Goal: Find specific page/section: Find specific page/section

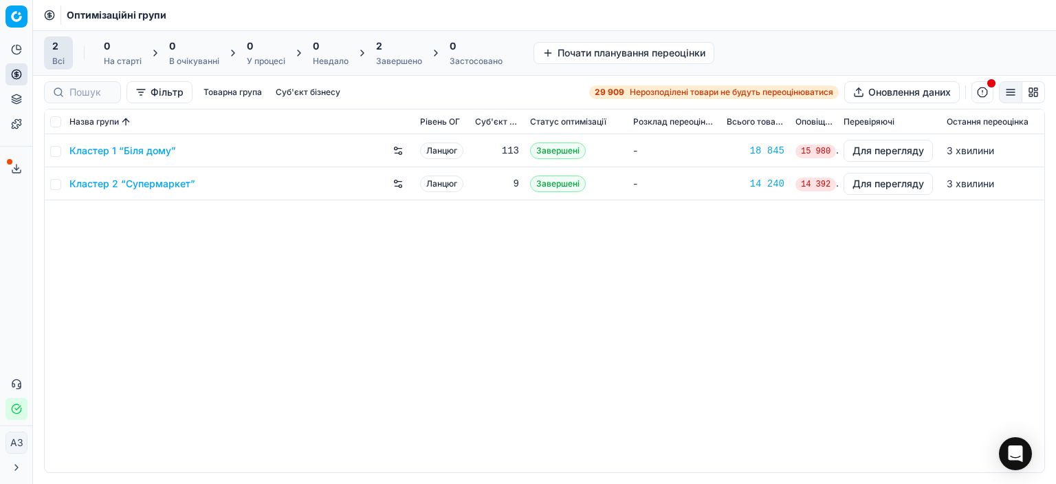
click at [342, 367] on div "Кластер 1 “Біля дому” Ланцюг 113 Завершені - 18 845 15 980 Для перегляду 3 хвил…" at bounding box center [545, 303] width 1000 height 338
click at [378, 391] on div "Кластер 1 “Біля дому” Ланцюг 113 Завершені - 18 845 15 980 Для перегляду близьк…" at bounding box center [545, 303] width 1000 height 338
click at [96, 153] on font "Кластер 1 “Біля дому”" at bounding box center [122, 150] width 107 height 12
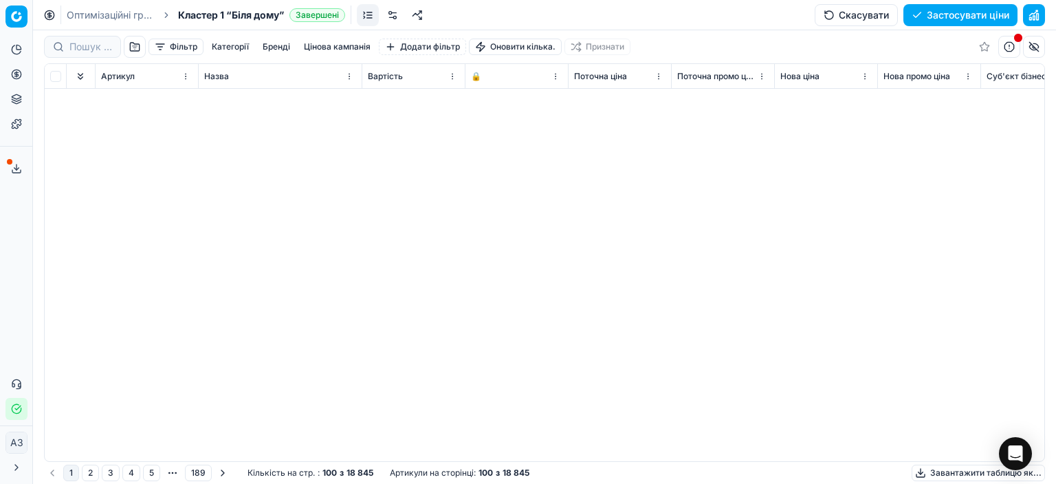
scroll to position [344, 0]
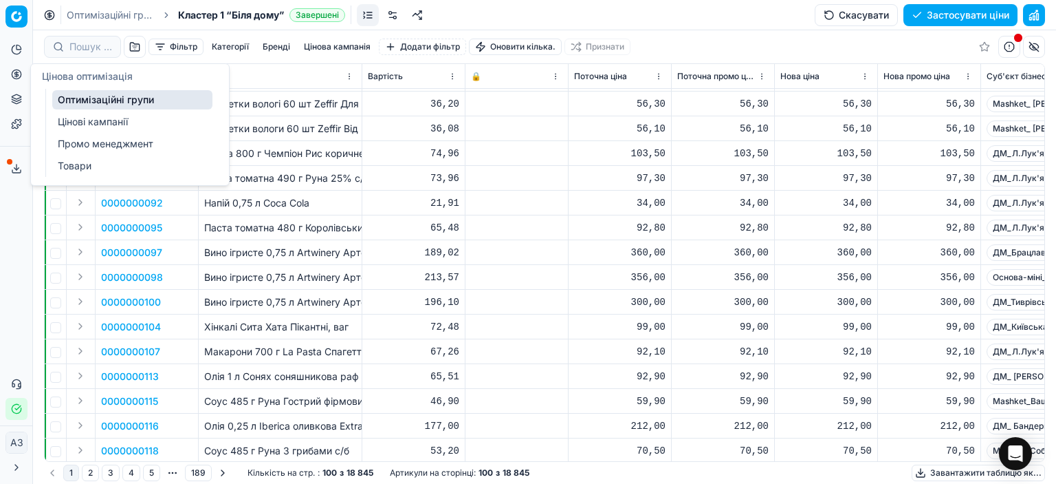
click at [100, 98] on font "Оптимізаційні групи" at bounding box center [106, 100] width 96 height 12
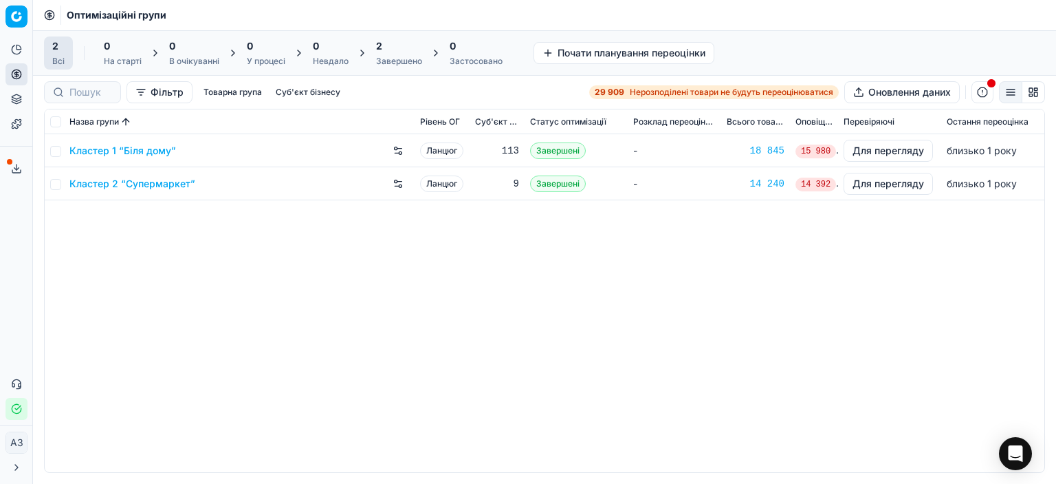
click at [290, 297] on div "Кластер 1 “Біля дому” Ланцюг 113 Завершені - 18 845 15 980 Для перегляду близьк…" at bounding box center [545, 303] width 1000 height 338
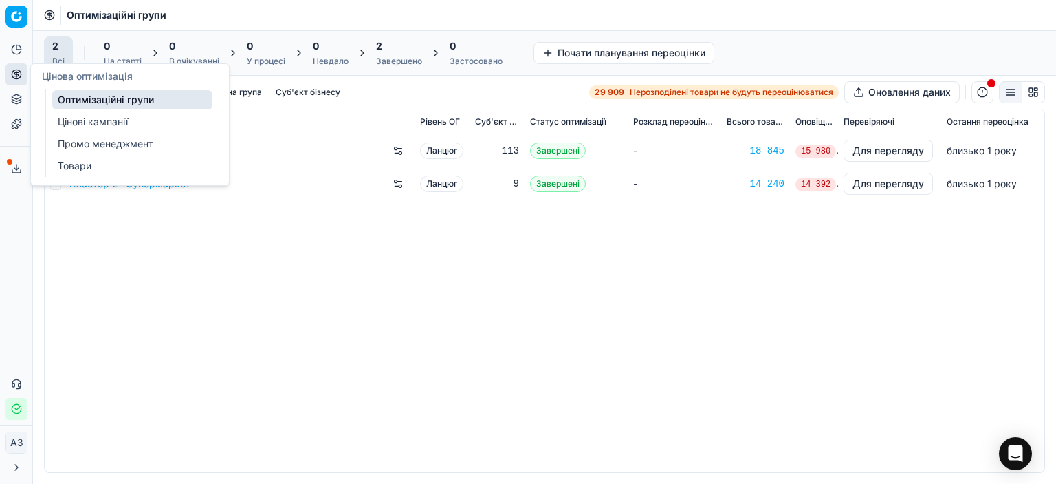
click at [116, 98] on font "Оптимізаційні групи" at bounding box center [106, 100] width 96 height 12
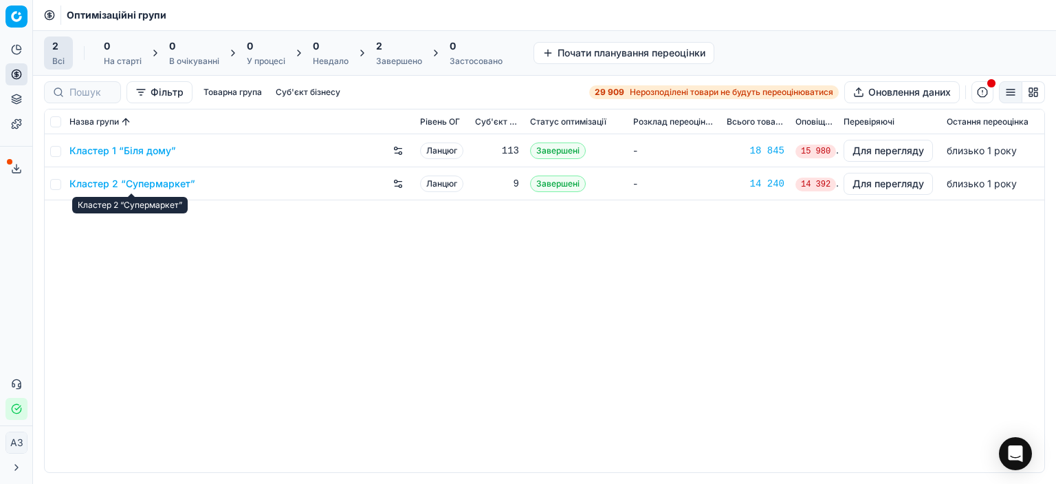
click at [163, 183] on font "Кластер 2 “Супермаркет”" at bounding box center [132, 183] width 126 height 12
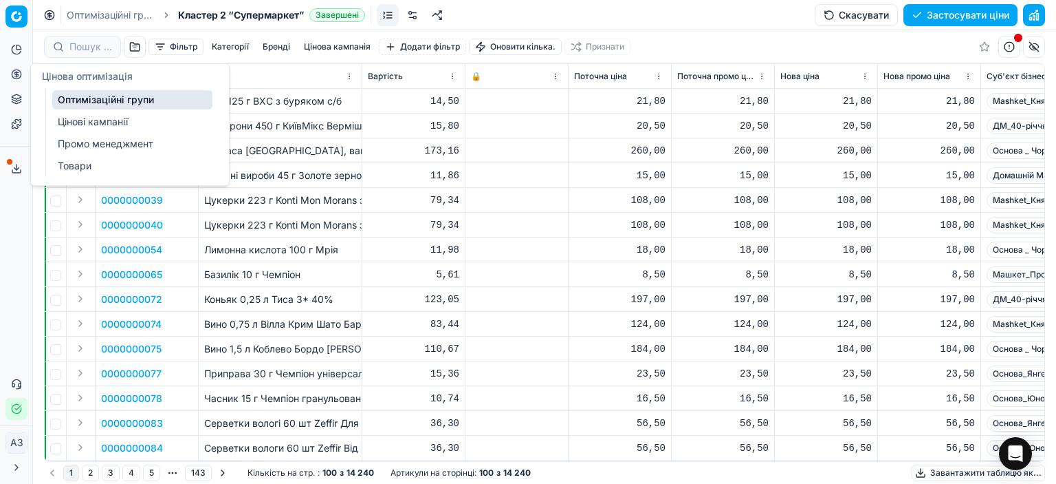
click at [72, 101] on font "Оптимізаційні групи" at bounding box center [106, 100] width 96 height 12
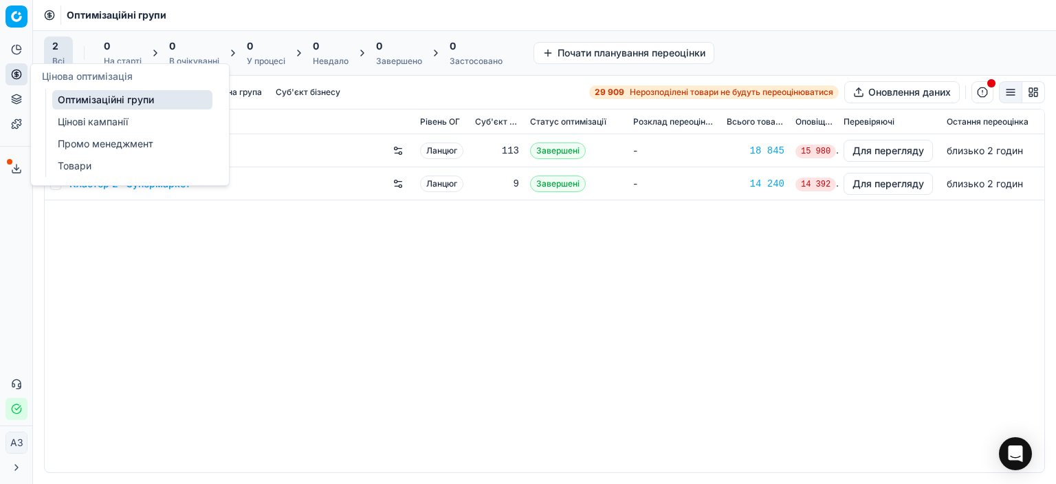
click at [88, 102] on font "Оптимізаційні групи" at bounding box center [106, 100] width 96 height 12
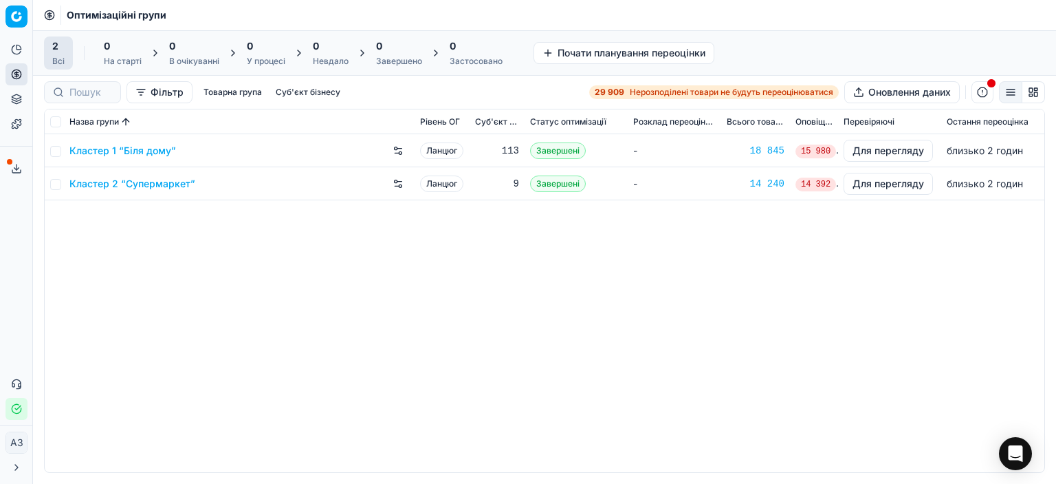
click at [179, 274] on div "Кластер 1 “Біля дому” Ланцюг 113 Завершені - 18 845 15 980 Для перегляду близьк…" at bounding box center [545, 303] width 1000 height 338
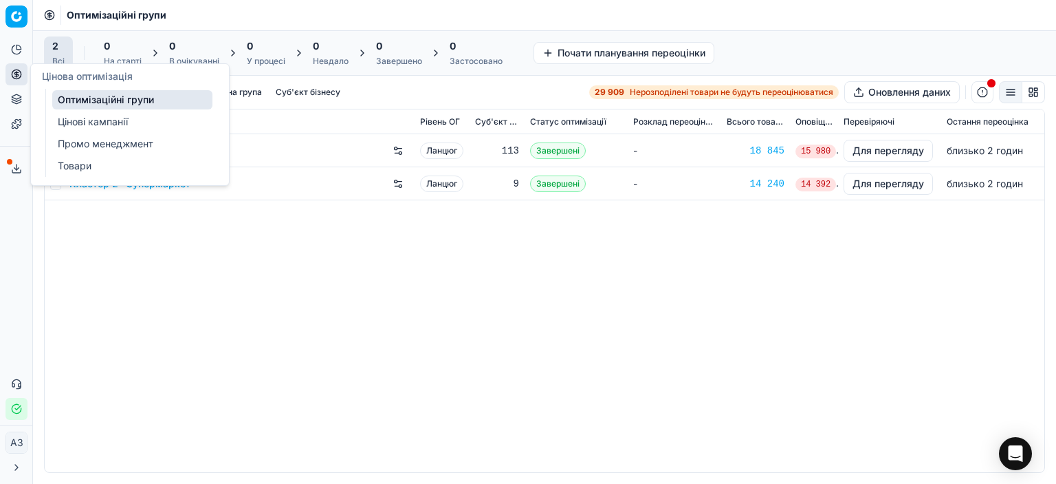
click at [94, 140] on font "Промо менеджмент" at bounding box center [106, 144] width 96 height 12
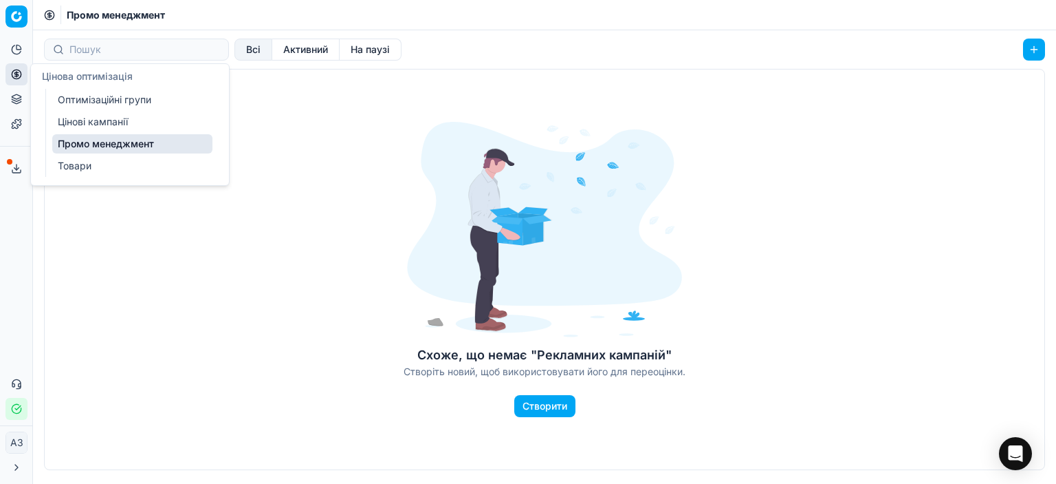
click at [72, 117] on font "Цінові кампанії" at bounding box center [93, 122] width 70 height 12
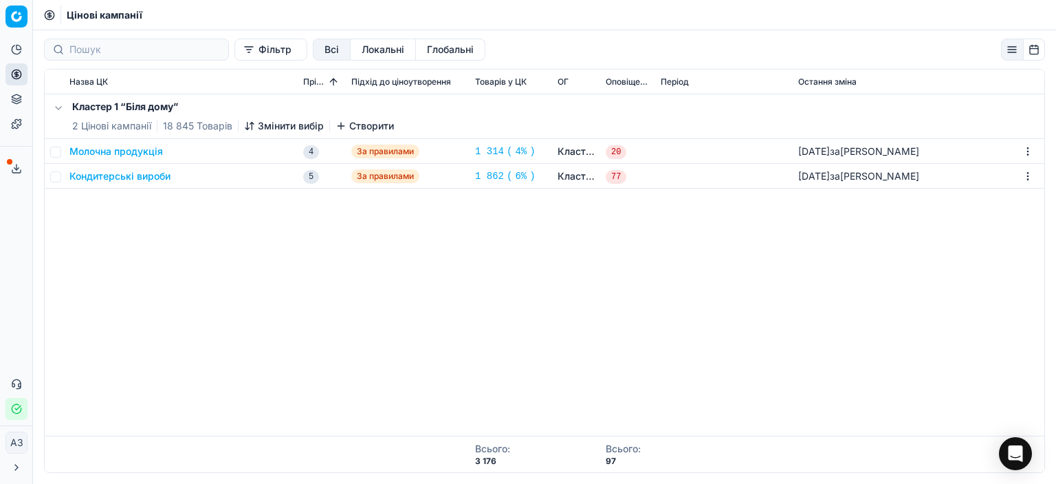
click at [198, 292] on div "Кластер 1 “Біля дому” 2 Цінові кампанії 18 845 Товарів Змінити вибір Створити М…" at bounding box center [545, 264] width 1000 height 341
click at [110, 151] on font "Молочна продукція" at bounding box center [116, 151] width 94 height 12
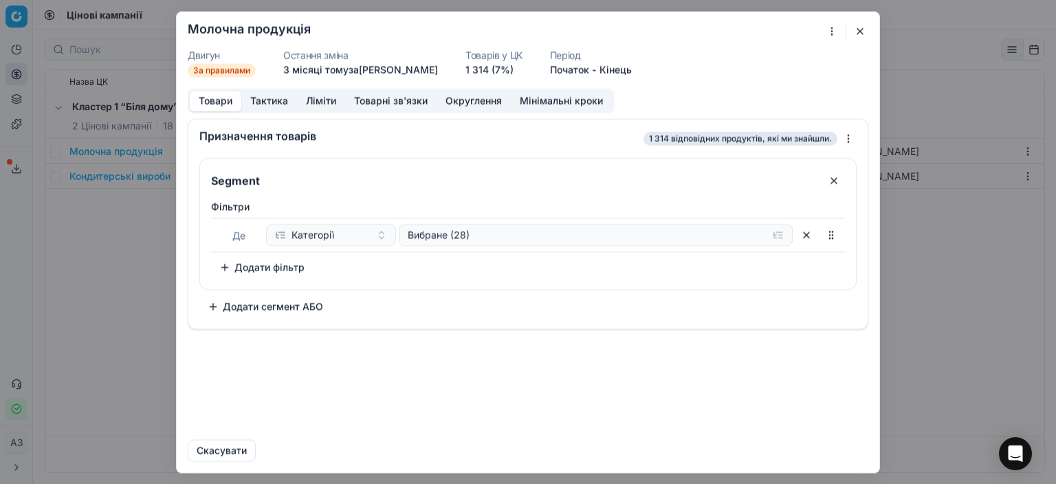
click at [862, 27] on button "button" at bounding box center [860, 31] width 17 height 17
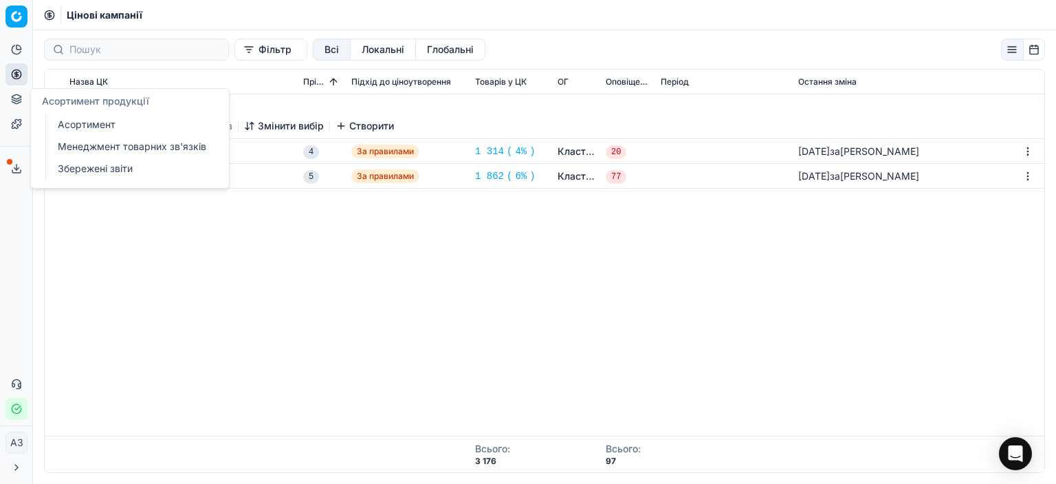
click at [63, 127] on font "Асортимент" at bounding box center [87, 124] width 58 height 12
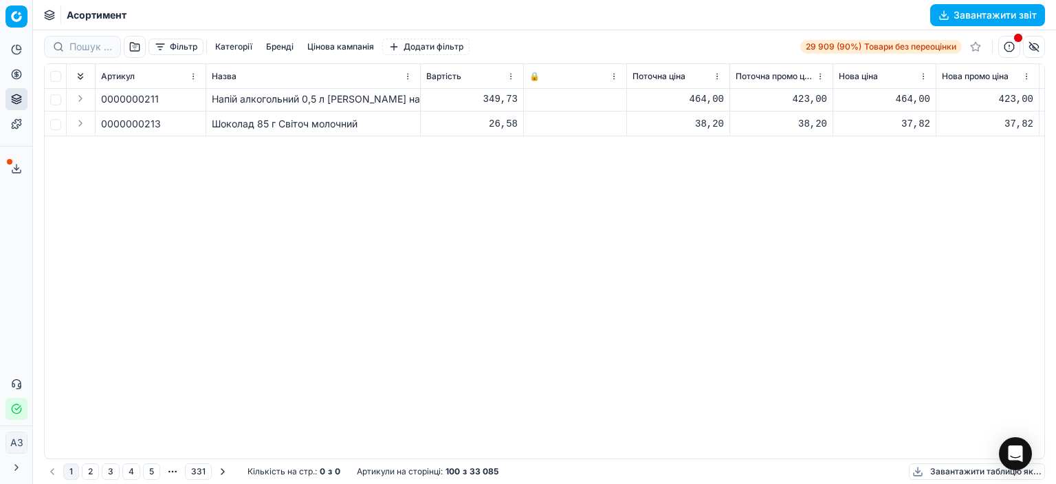
scroll to position [1429, 0]
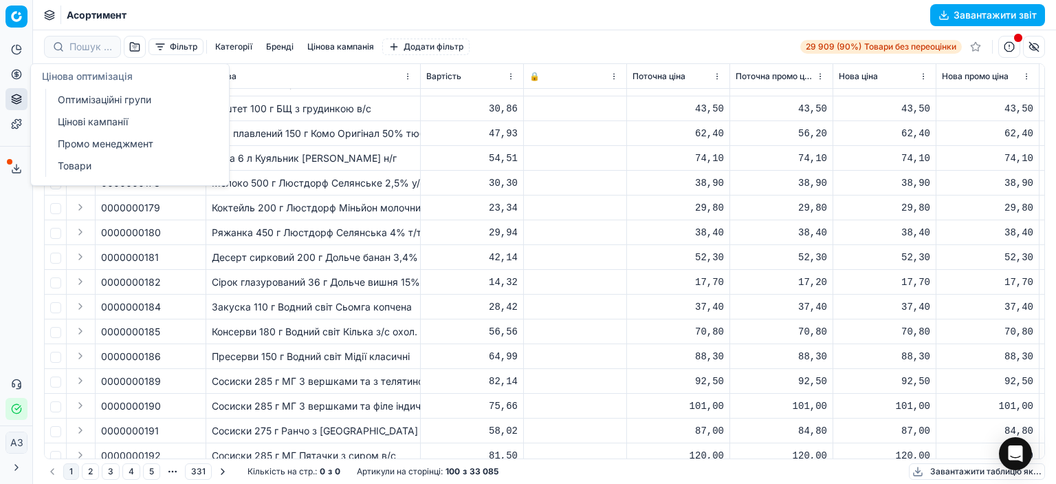
click at [56, 97] on link "Оптимізаційні групи" at bounding box center [132, 99] width 160 height 19
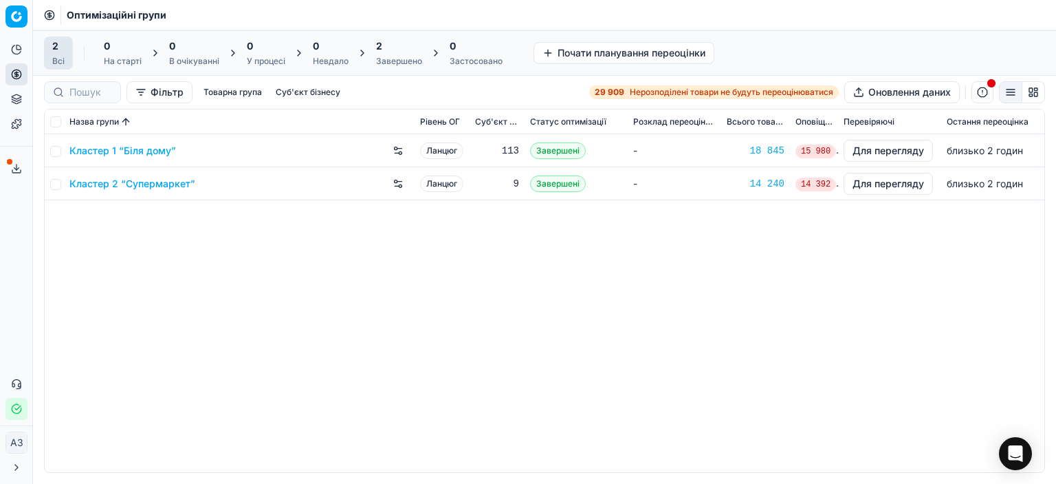
click at [578, 325] on div "Кластер 1 “Біля дому” Ланцюг 113 Завершені - 18 845 15 980 Для перегляду близьк…" at bounding box center [545, 303] width 1000 height 338
click at [88, 79] on font "[PERSON_NAME]" at bounding box center [97, 75] width 79 height 12
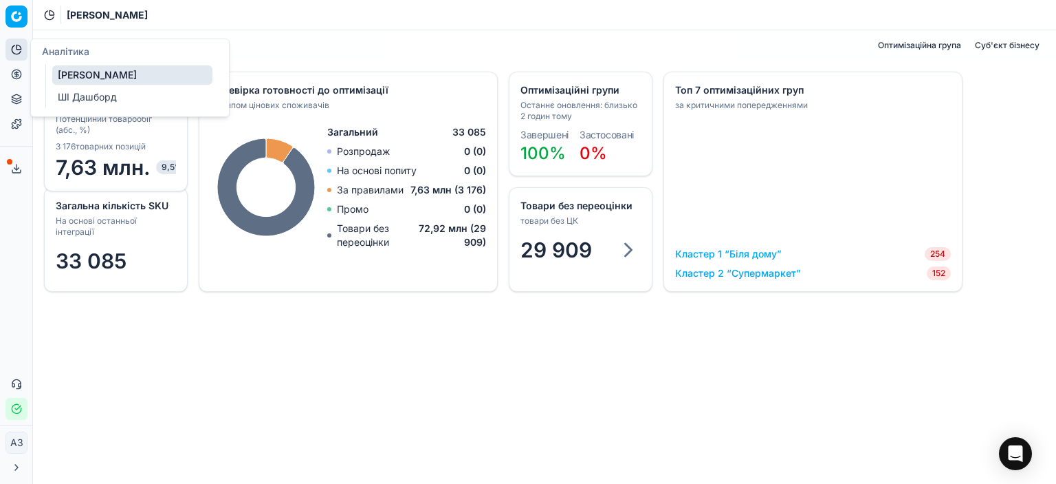
click at [64, 94] on font "ШІ Дашборд" at bounding box center [87, 97] width 59 height 12
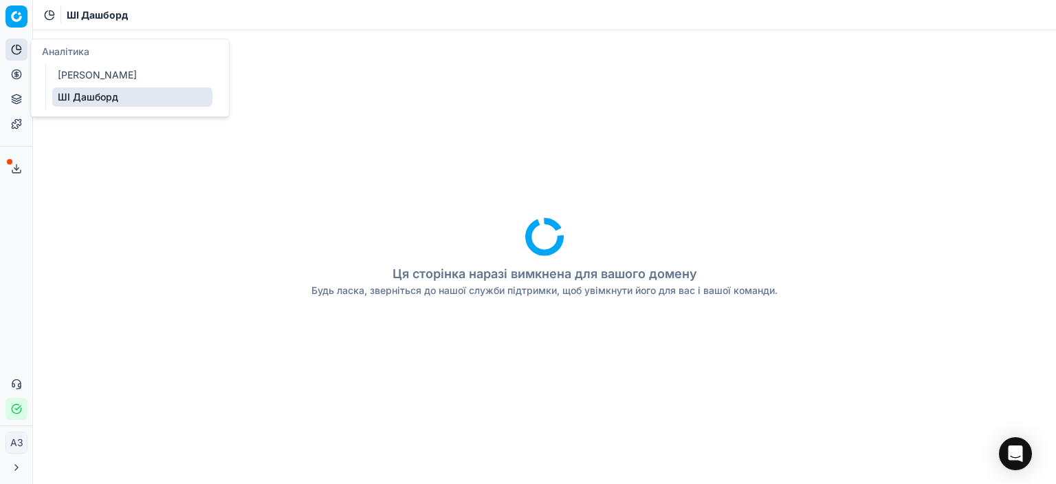
click at [100, 75] on font "[PERSON_NAME]" at bounding box center [97, 75] width 79 height 12
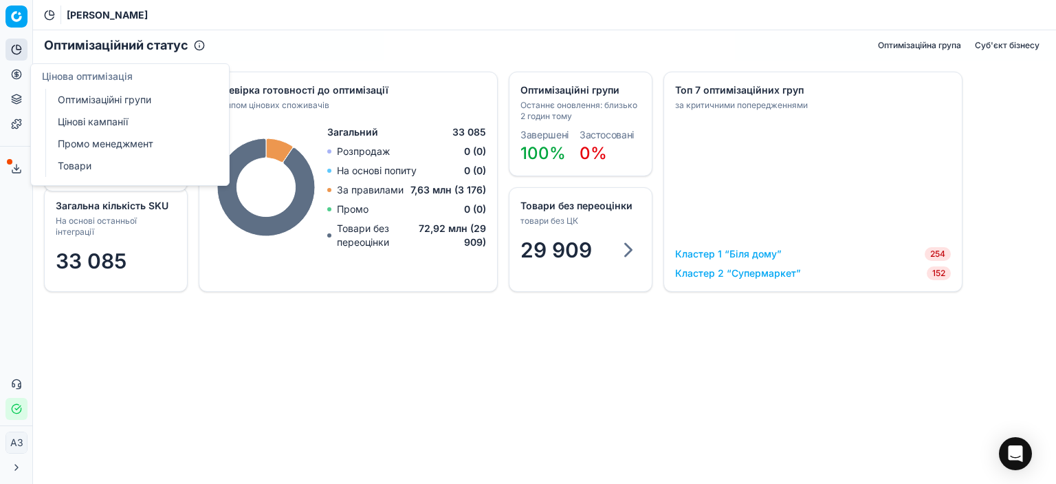
click at [65, 98] on font "Оптимізаційні групи" at bounding box center [105, 100] width 94 height 12
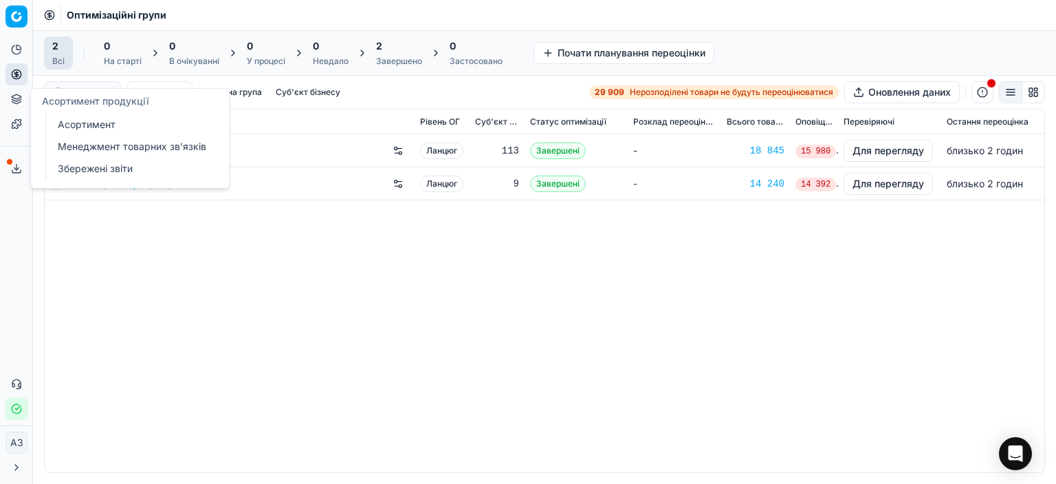
click at [14, 100] on icon at bounding box center [16, 100] width 9 height 2
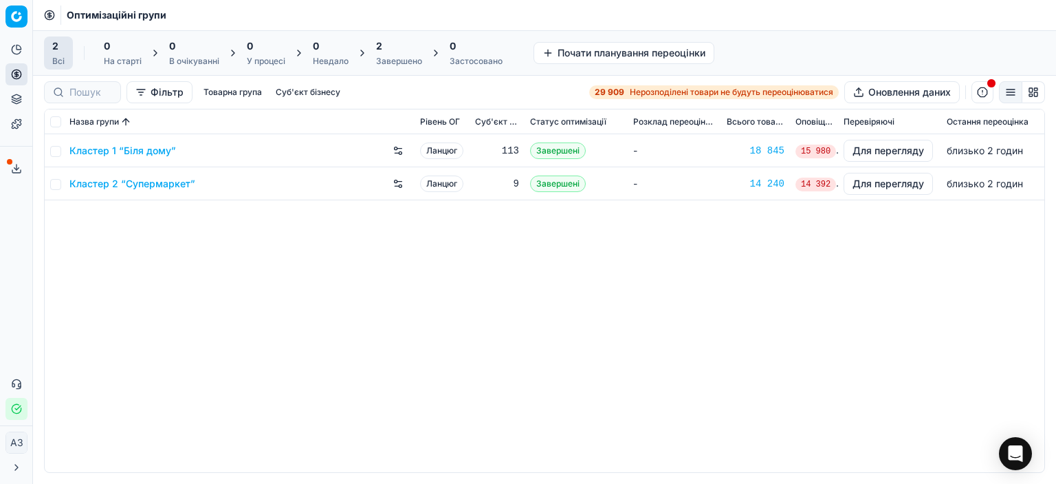
click at [213, 439] on div "Кластер 1 “Біля дому” Ланцюг 113 Завершені - 18 845 15 980 Для перегляду близьк…" at bounding box center [545, 303] width 1000 height 338
click at [179, 90] on font "Фільтр" at bounding box center [167, 92] width 33 height 12
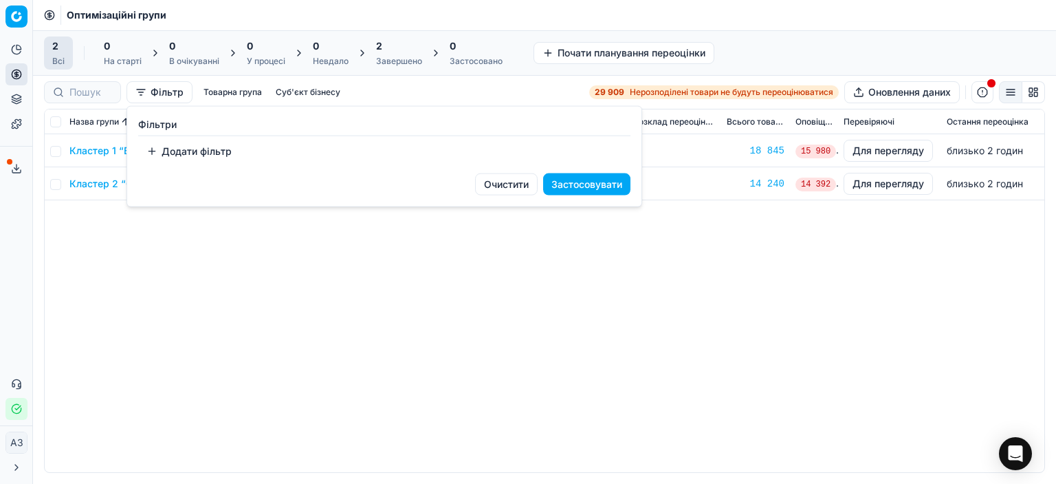
click at [232, 91] on html "Цінова платформа Аналітика Цінова оптимізація Асортимент продукції Шаблони Експ…" at bounding box center [528, 242] width 1056 height 484
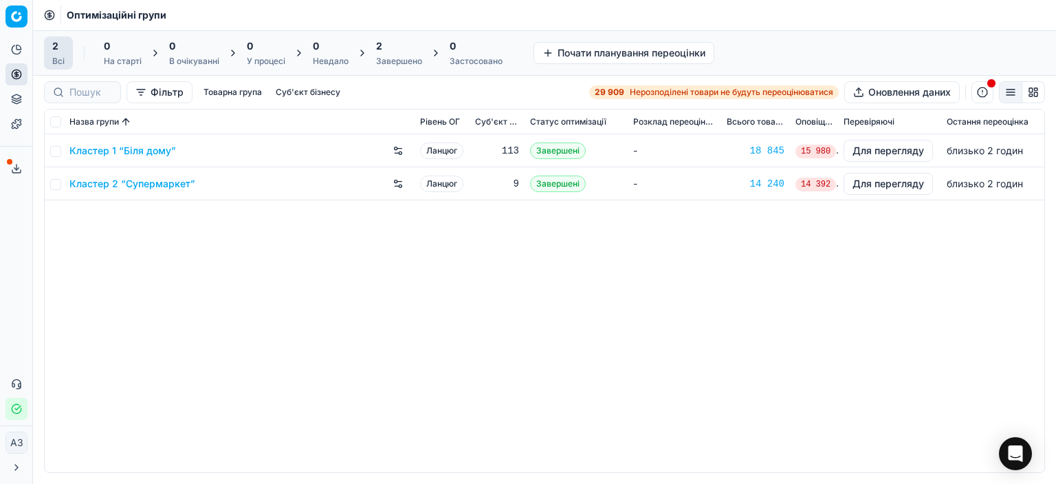
click at [232, 91] on font "Товарна група" at bounding box center [233, 92] width 58 height 10
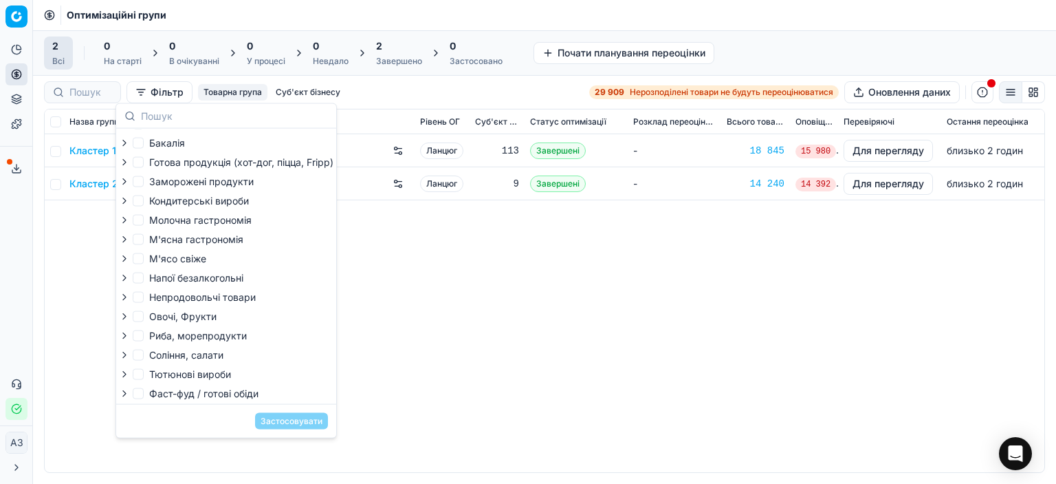
scroll to position [216, 0]
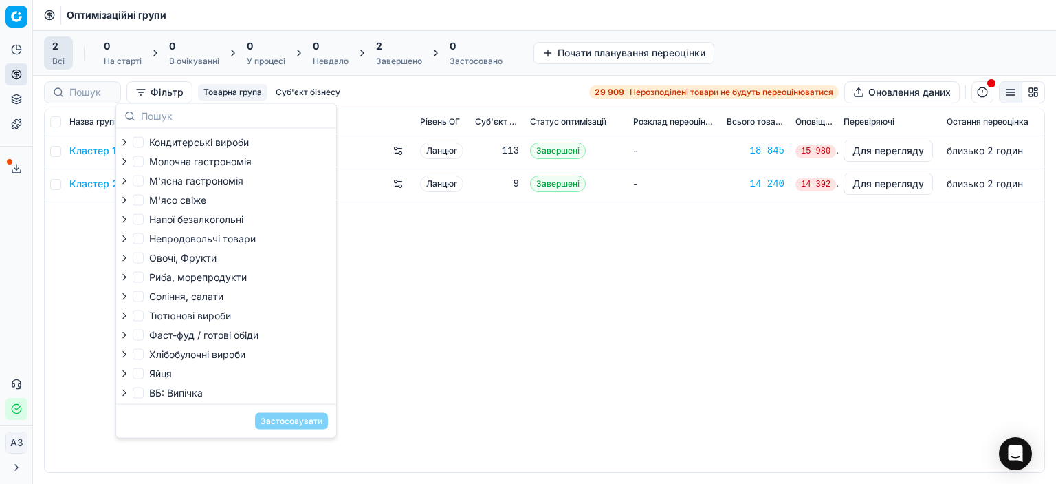
click at [305, 87] on font "Суб'єкт бізнесу" at bounding box center [308, 92] width 65 height 10
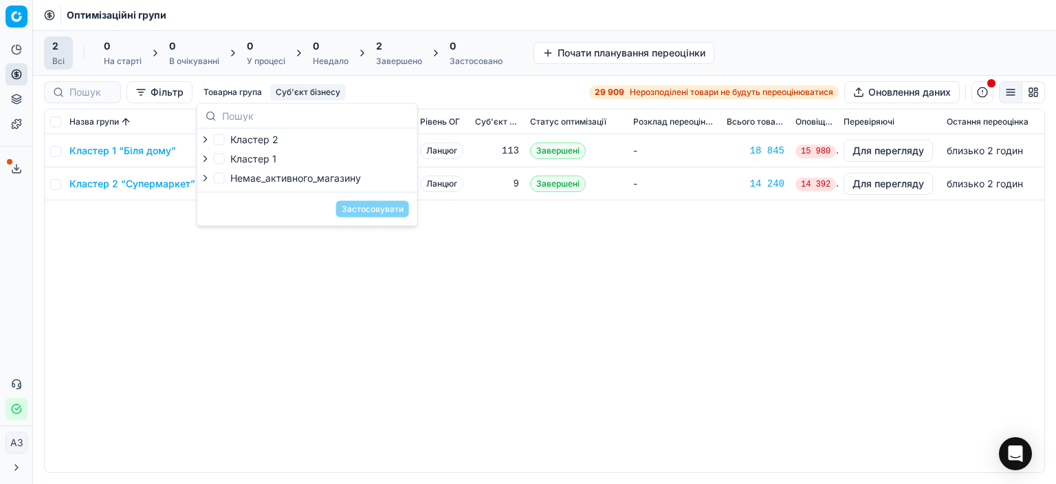
click at [274, 298] on div "Кластер 1 “Біля дому” Ланцюг 113 Завершені - 18 845 15 980 Для перегляду близьк…" at bounding box center [545, 303] width 1000 height 338
click at [134, 276] on div "Кластер 1 “Біля дому” Ланцюг 113 Завершені - 18 845 15 980 Для перегляду близьк…" at bounding box center [545, 303] width 1000 height 338
click at [548, 263] on div "Кластер 1 “Біля дому” Ланцюг 113 Завершені - 18 845 15 980 Для перегляду близьк…" at bounding box center [545, 303] width 1000 height 338
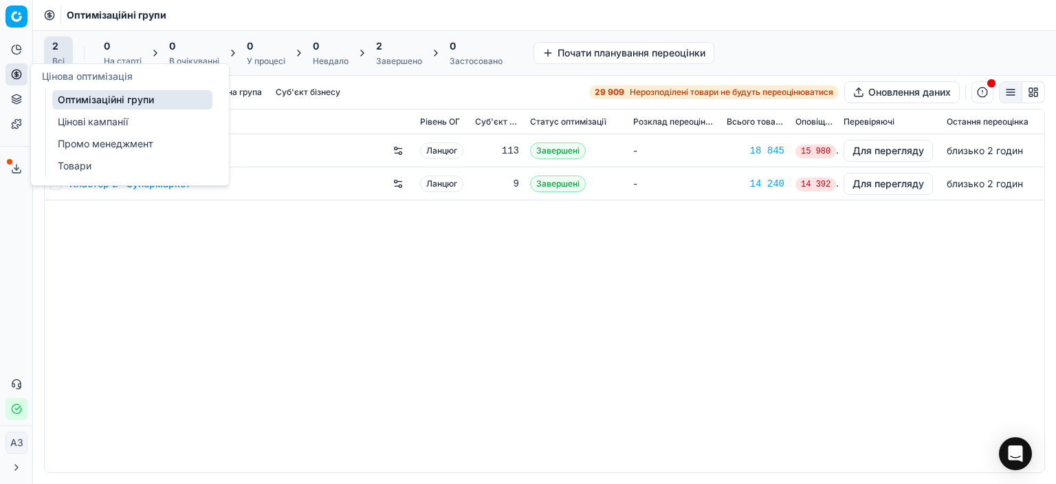
click at [61, 96] on font "Оптимізаційні групи" at bounding box center [106, 100] width 96 height 12
